Goal: Check status: Check status

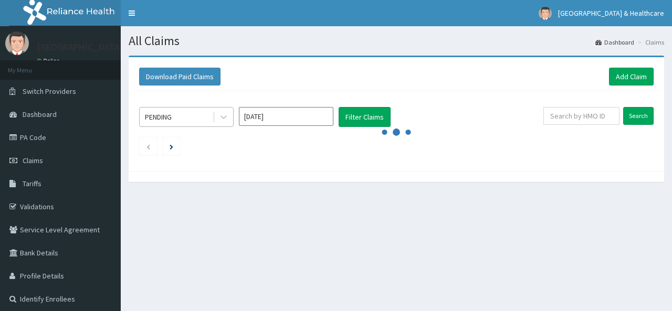
click at [213, 117] on div at bounding box center [223, 117] width 20 height 19
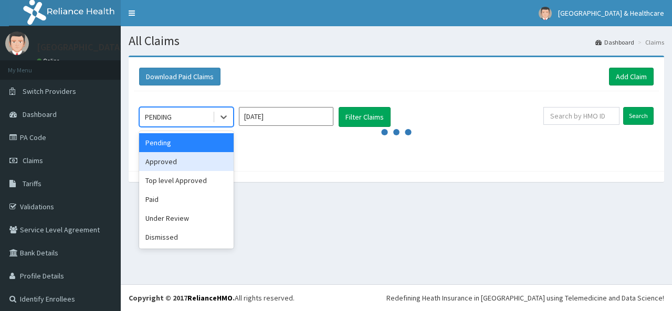
click at [154, 165] on div "Approved" at bounding box center [186, 161] width 95 height 19
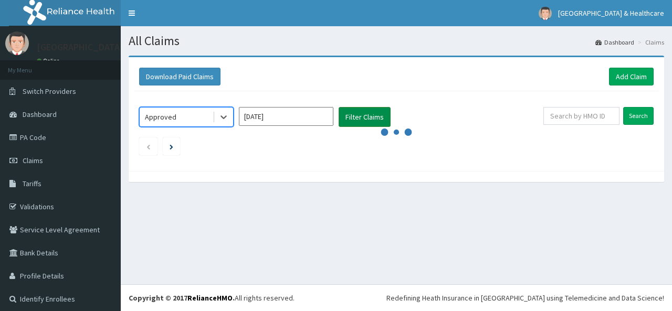
click at [362, 114] on button "Filter Claims" at bounding box center [365, 117] width 52 height 20
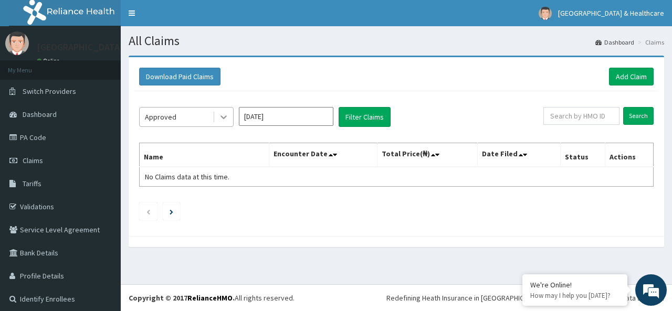
click at [222, 118] on icon at bounding box center [223, 117] width 11 height 11
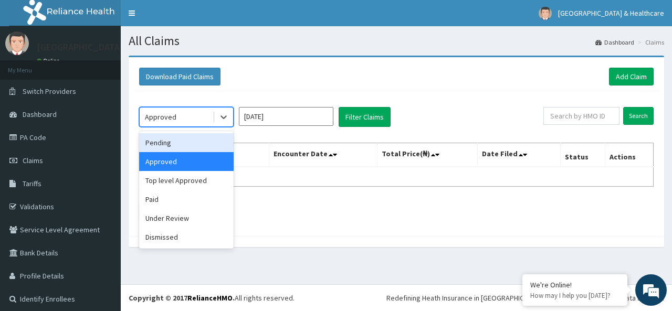
click at [172, 151] on div "Pending" at bounding box center [186, 142] width 95 height 19
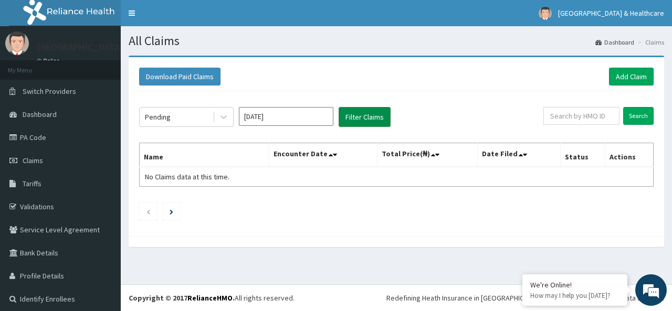
click at [365, 118] on button "Filter Claims" at bounding box center [365, 117] width 52 height 20
click at [224, 113] on icon at bounding box center [223, 117] width 11 height 11
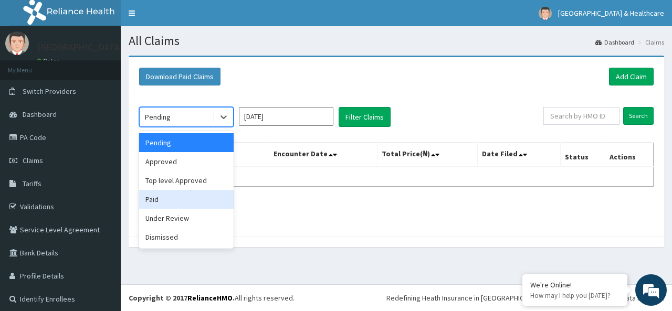
click at [158, 202] on div "Paid" at bounding box center [186, 199] width 95 height 19
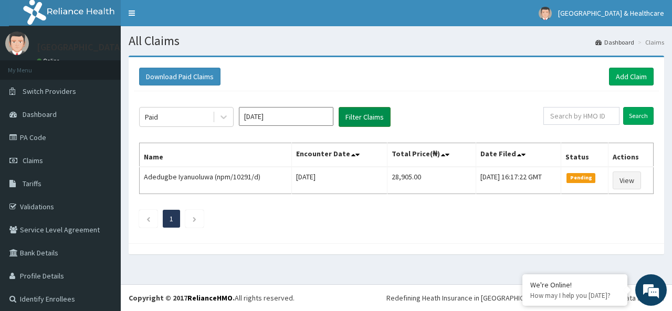
click at [361, 120] on button "Filter Claims" at bounding box center [365, 117] width 52 height 20
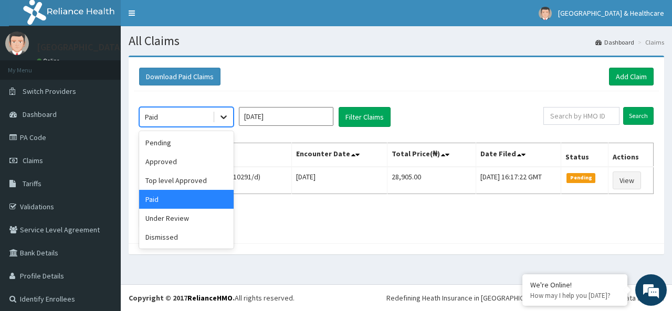
click at [222, 115] on icon at bounding box center [223, 117] width 11 height 11
click at [291, 116] on input "[DATE]" at bounding box center [286, 116] width 95 height 19
click at [166, 140] on div "option Paid, selected. option Approved focused, 2 of 6. 6 results available. Us…" at bounding box center [396, 164] width 525 height 147
click at [154, 147] on th "Name" at bounding box center [216, 155] width 152 height 24
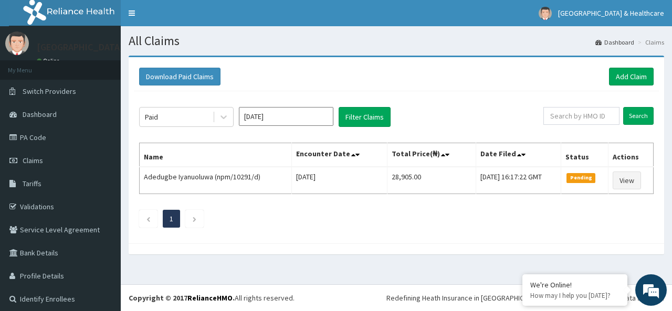
click at [154, 147] on th "Name" at bounding box center [216, 155] width 152 height 24
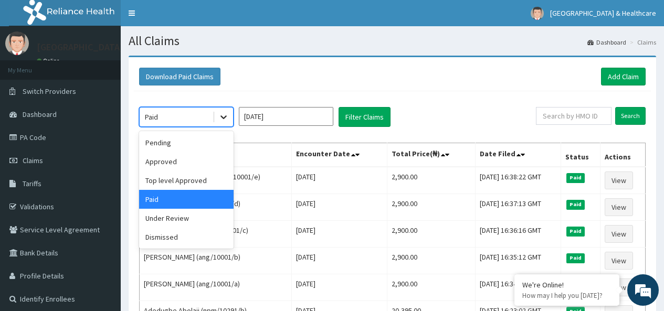
click at [223, 118] on icon at bounding box center [224, 118] width 6 height 4
click at [165, 144] on div "Pending" at bounding box center [186, 142] width 95 height 19
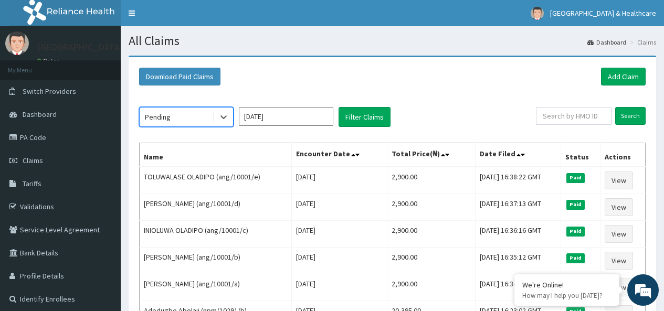
click at [290, 114] on input "[DATE]" at bounding box center [286, 116] width 95 height 19
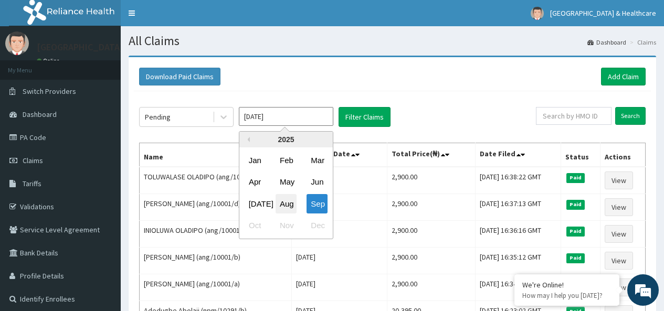
click at [289, 207] on div "Aug" at bounding box center [286, 203] width 21 height 19
type input "Aug 2025"
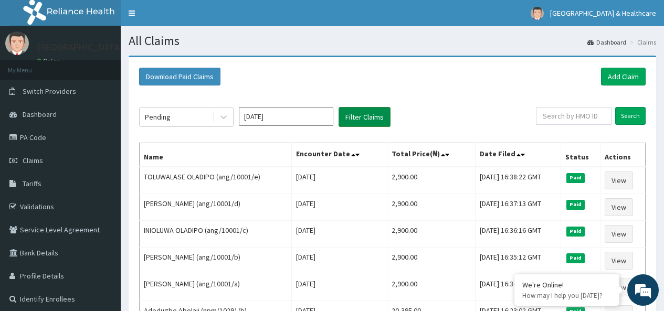
click at [365, 123] on button "Filter Claims" at bounding box center [365, 117] width 52 height 20
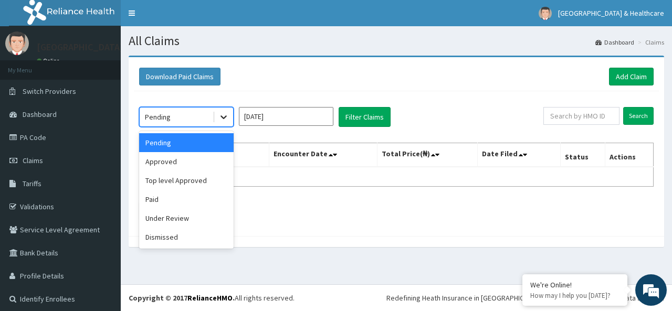
click at [228, 110] on div at bounding box center [223, 117] width 19 height 19
click at [166, 217] on div "Under Review" at bounding box center [186, 218] width 95 height 19
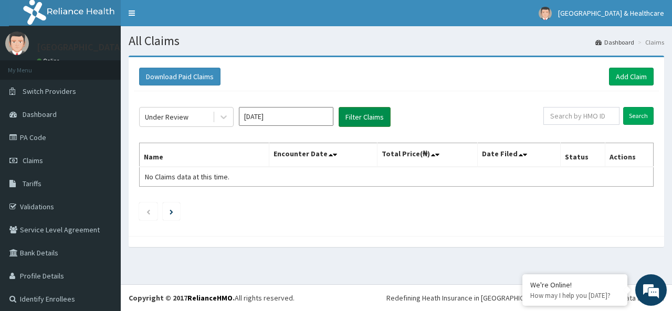
click at [372, 112] on button "Filter Claims" at bounding box center [365, 117] width 52 height 20
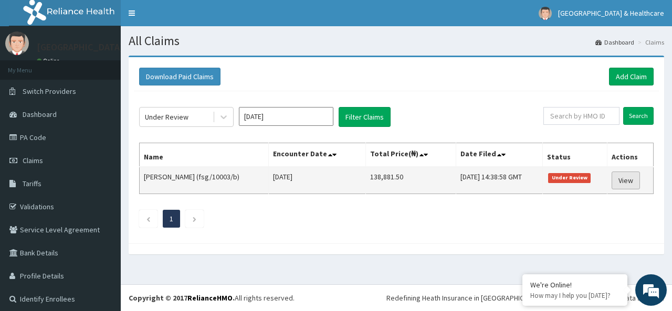
click at [626, 175] on link "View" at bounding box center [626, 181] width 28 height 18
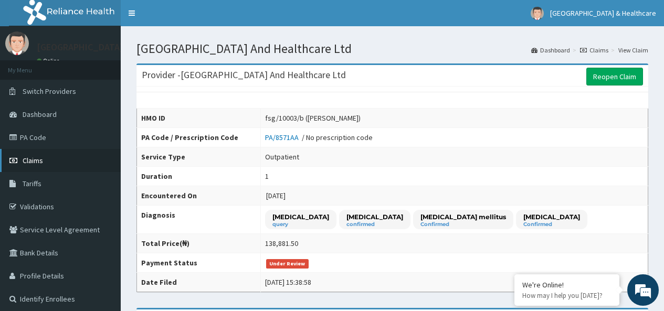
click at [36, 153] on link "Claims" at bounding box center [60, 160] width 121 height 23
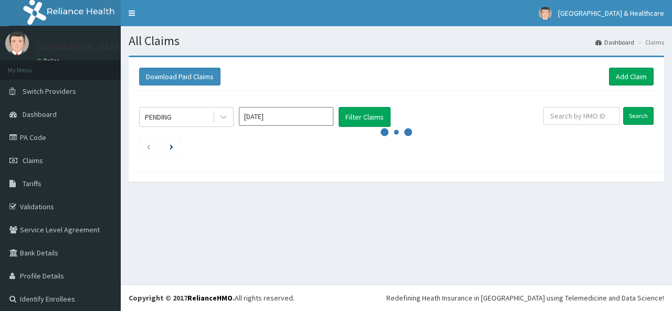
click at [28, 184] on span "Tariffs" at bounding box center [32, 183] width 19 height 9
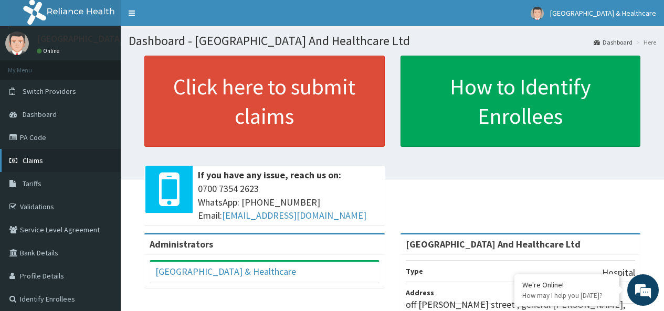
click at [33, 158] on span "Claims" at bounding box center [33, 160] width 20 height 9
